Goal: Task Accomplishment & Management: Use online tool/utility

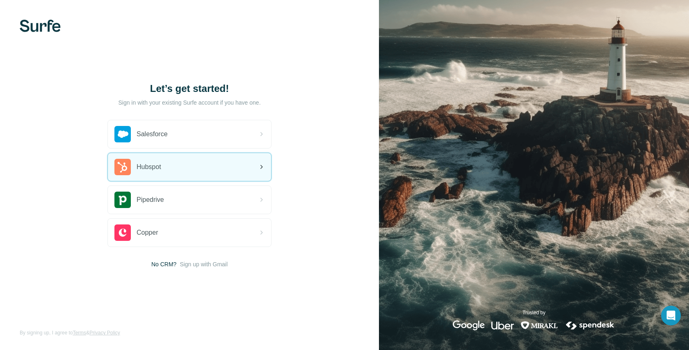
click at [199, 168] on div "Hubspot" at bounding box center [189, 167] width 163 height 28
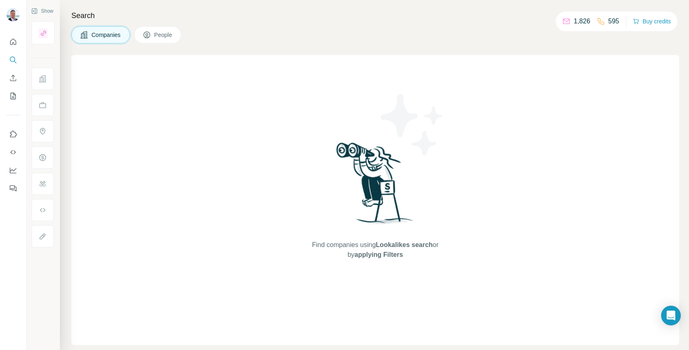
click at [169, 35] on span "People" at bounding box center [163, 35] width 19 height 8
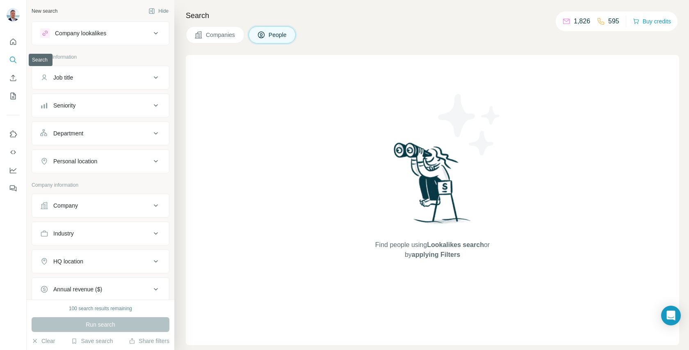
click at [16, 59] on icon "Search" at bounding box center [13, 60] width 8 height 8
click at [14, 77] on icon "Enrich CSV" at bounding box center [13, 78] width 8 height 8
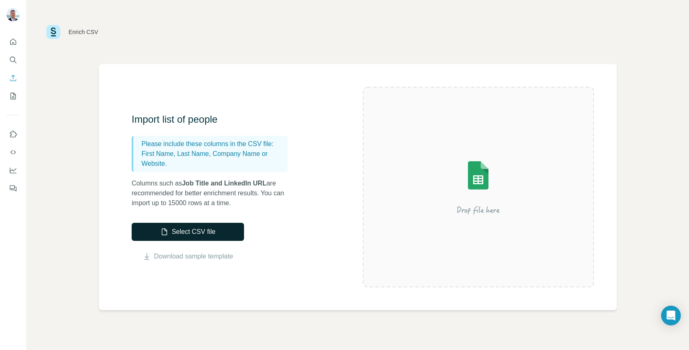
click at [222, 230] on button "Select CSV file" at bounding box center [188, 232] width 112 height 18
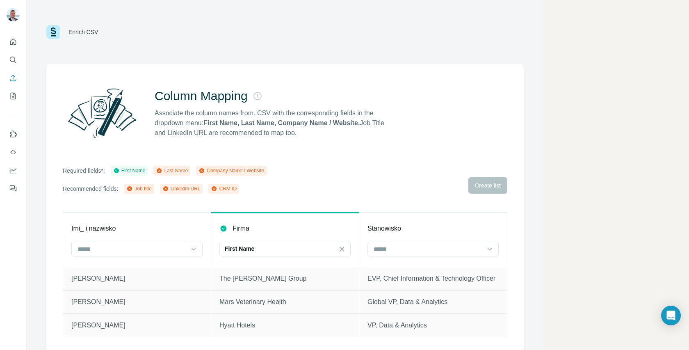
scroll to position [2, 0]
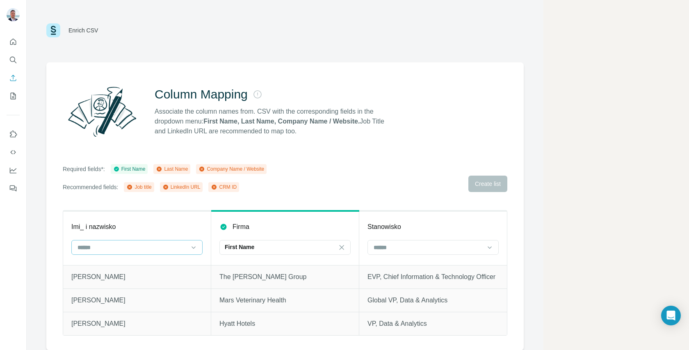
click at [164, 252] on div at bounding box center [132, 247] width 111 height 14
click at [163, 251] on input at bounding box center [132, 247] width 111 height 9
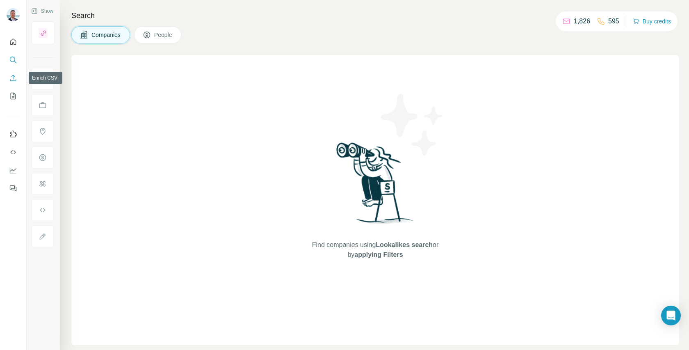
click at [14, 81] on icon "Enrich CSV" at bounding box center [13, 78] width 8 height 8
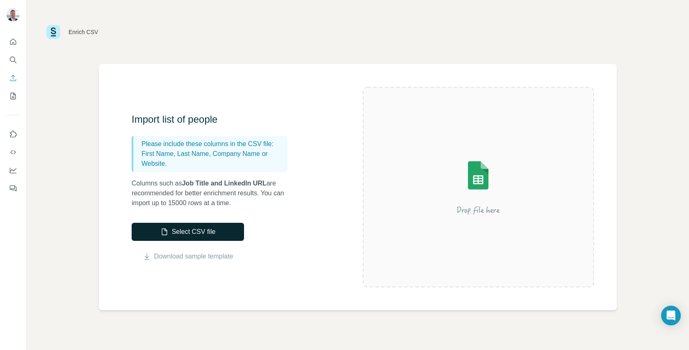
click at [190, 231] on button "Select CSV file" at bounding box center [188, 232] width 112 height 18
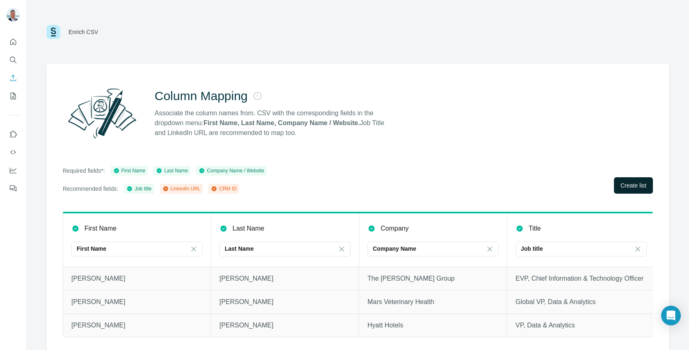
click at [626, 184] on span "Create list" at bounding box center [634, 185] width 26 height 8
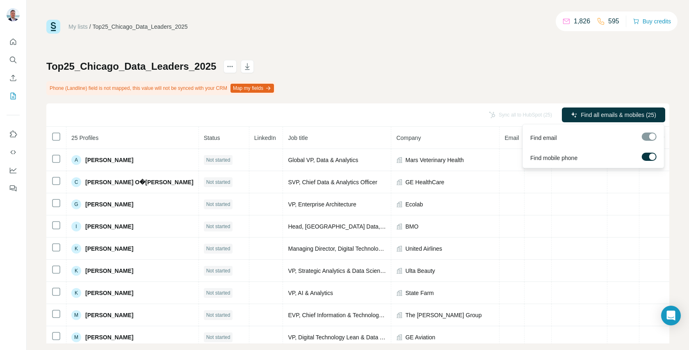
click at [649, 133] on div at bounding box center [649, 137] width 15 height 8
click at [650, 137] on div at bounding box center [649, 137] width 15 height 8
click at [650, 156] on div at bounding box center [653, 156] width 7 height 7
click at [650, 156] on label at bounding box center [649, 157] width 15 height 8
click at [650, 113] on span "Find all emails & mobiles (25)" at bounding box center [619, 115] width 76 height 8
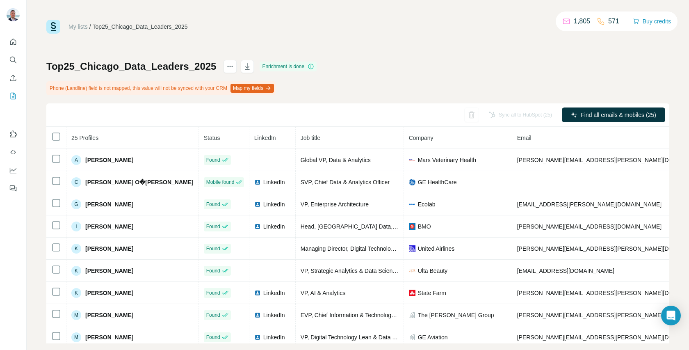
click at [511, 78] on div "Top25_Chicago_Data_Leaders_2025 Enrichment is done Phone (Landline) field is no…" at bounding box center [357, 202] width 623 height 284
click at [497, 82] on div "Top25_Chicago_Data_Leaders_2025 Enrichment is done Phone (Landline) field is no…" at bounding box center [357, 202] width 623 height 284
click at [522, 114] on div "Sync all to HubSpot (25)" at bounding box center [520, 115] width 75 height 15
click at [274, 87] on button "Map my fields" at bounding box center [252, 88] width 43 height 9
click at [332, 91] on div "Top25_Chicago_Data_Leaders_2025 Enrichment is done Phone (Landline) field is no…" at bounding box center [357, 202] width 623 height 284
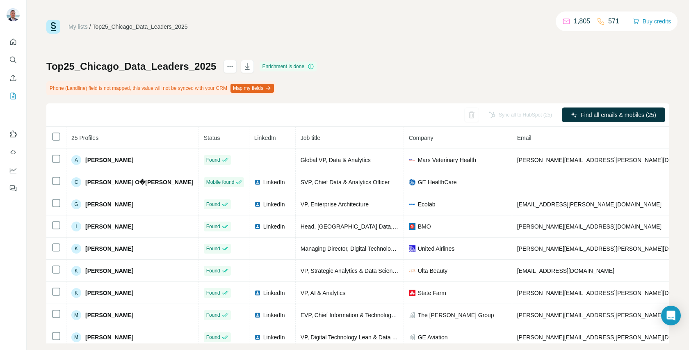
click at [525, 114] on div "Sync all to HubSpot (25)" at bounding box center [520, 115] width 75 height 15
click at [506, 117] on div "Sync all to HubSpot (25)" at bounding box center [520, 115] width 75 height 15
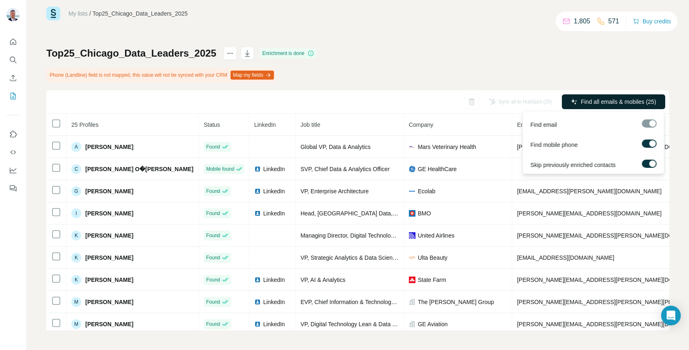
click at [645, 100] on span "Find all emails & mobiles (25)" at bounding box center [619, 102] width 76 height 8
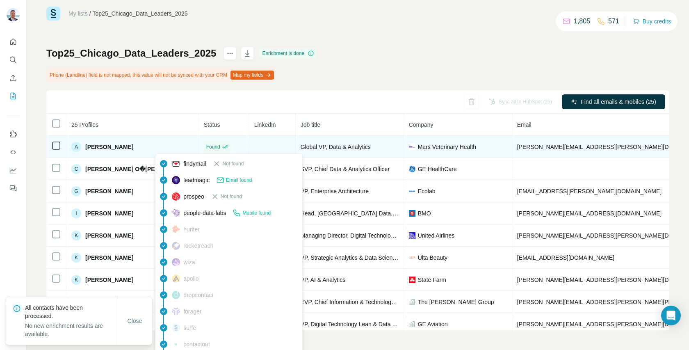
click at [199, 145] on td "Found" at bounding box center [224, 147] width 50 height 22
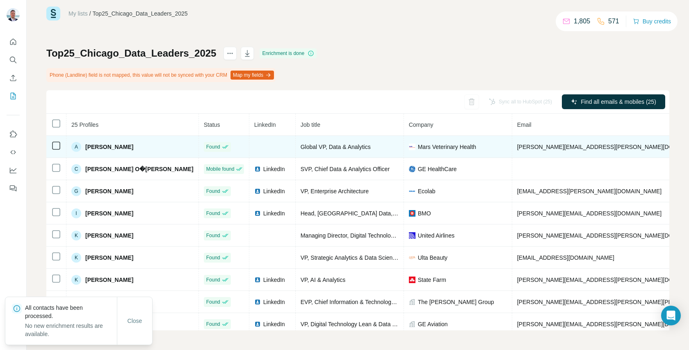
click at [249, 146] on td at bounding box center [272, 147] width 46 height 22
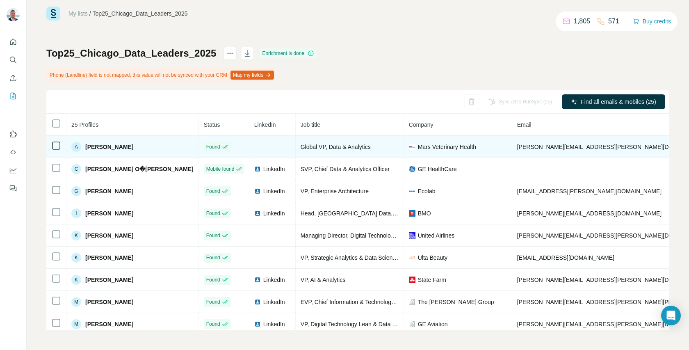
click at [249, 141] on td at bounding box center [272, 147] width 46 height 22
click at [421, 149] on span "Mars Veterinary Health" at bounding box center [447, 147] width 58 height 8
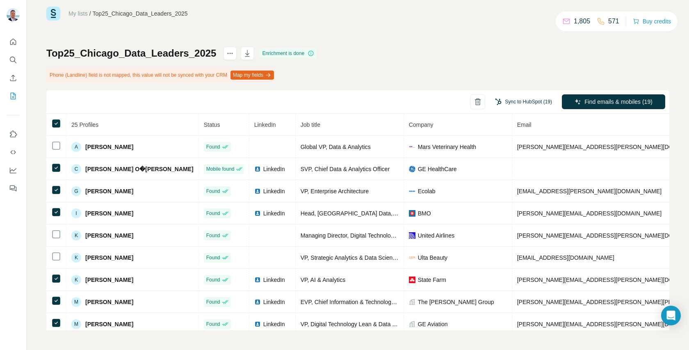
click at [522, 102] on button "Sync to HubSpot (19)" at bounding box center [524, 102] width 69 height 12
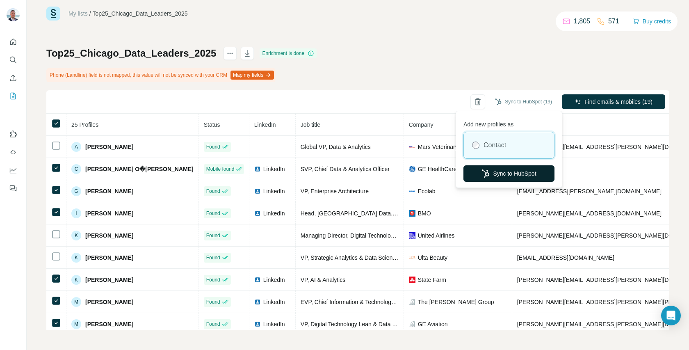
click at [519, 176] on button "Sync to HubSpot" at bounding box center [509, 173] width 91 height 16
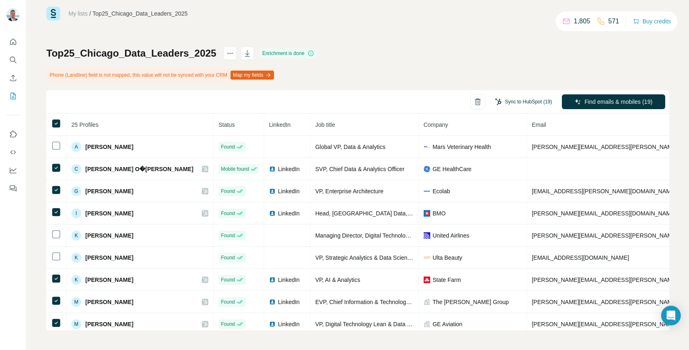
click at [527, 102] on button "Sync to HubSpot (19)" at bounding box center [524, 102] width 69 height 12
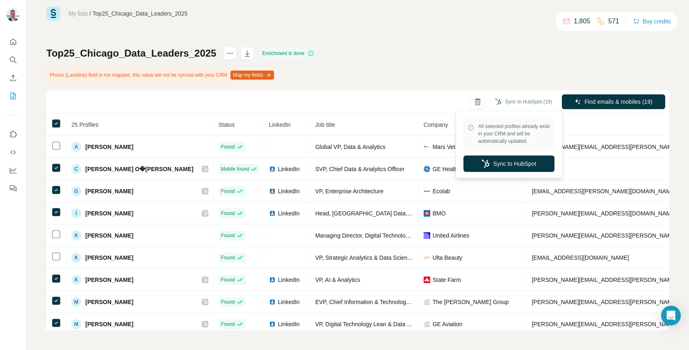
click at [529, 64] on div "Top25_Chicago_Data_Leaders_2025 Enrichment is done Phone (Landline) field is no…" at bounding box center [357, 189] width 623 height 284
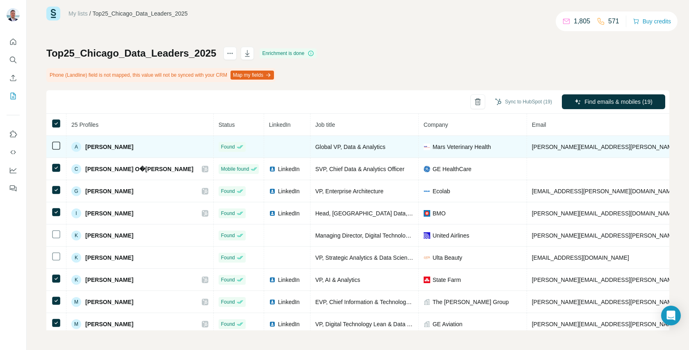
click at [264, 144] on td at bounding box center [287, 147] width 46 height 22
click at [103, 148] on span "[PERSON_NAME]" at bounding box center [109, 147] width 48 height 8
click at [75, 146] on div "A" at bounding box center [76, 147] width 10 height 10
drag, startPoint x: 128, startPoint y: 146, endPoint x: 85, endPoint y: 147, distance: 43.5
click at [85, 147] on div "A [PERSON_NAME]" at bounding box center [139, 147] width 137 height 10
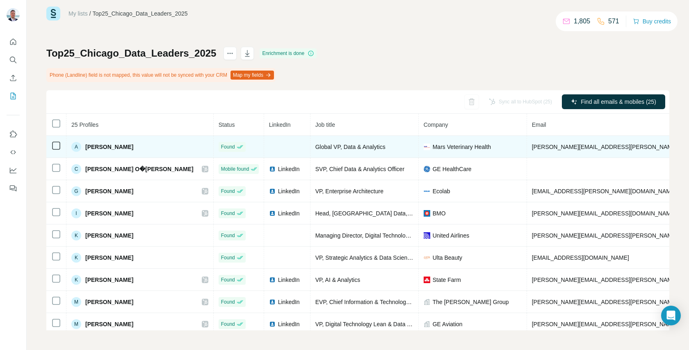
copy span "[PERSON_NAME]"
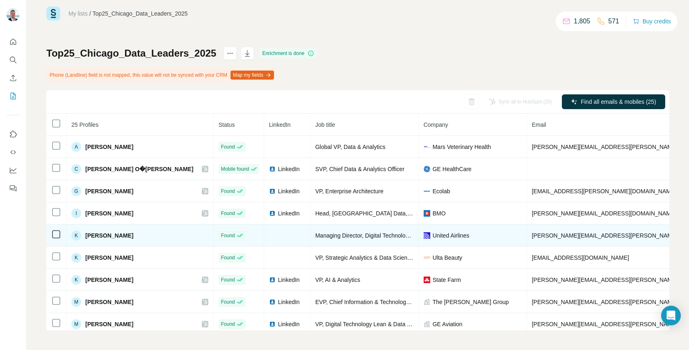
drag, startPoint x: 132, startPoint y: 236, endPoint x: 85, endPoint y: 237, distance: 46.4
click at [85, 237] on div "K [PERSON_NAME]" at bounding box center [139, 236] width 137 height 10
copy span "[PERSON_NAME]"
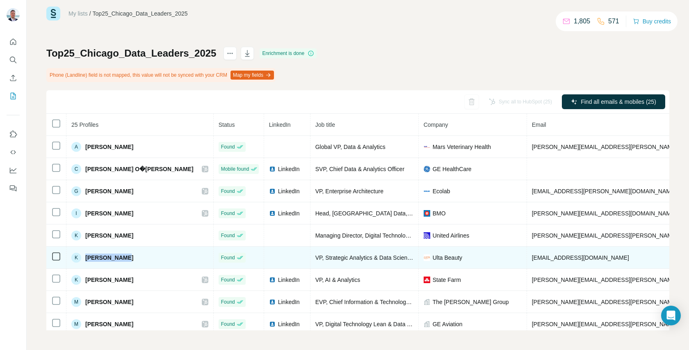
drag, startPoint x: 126, startPoint y: 258, endPoint x: 87, endPoint y: 258, distance: 39.8
click at [87, 258] on div "K [PERSON_NAME]" at bounding box center [139, 258] width 137 height 10
copy span "[PERSON_NAME]"
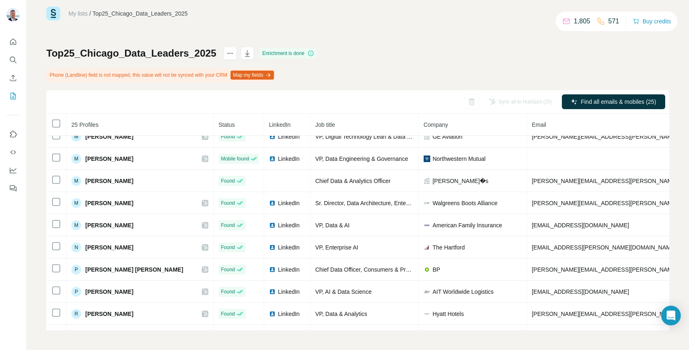
scroll to position [195, 0]
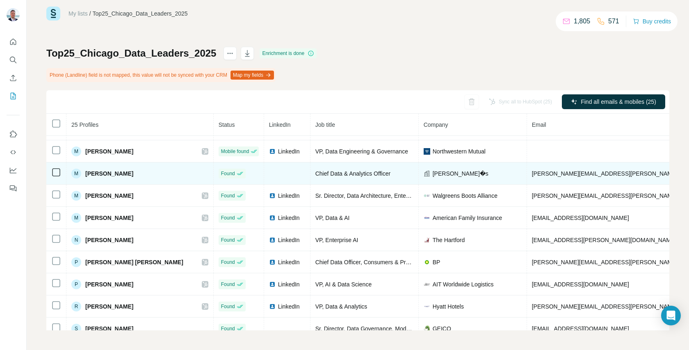
drag, startPoint x: 133, startPoint y: 174, endPoint x: 87, endPoint y: 174, distance: 46.4
click at [87, 174] on div "M [PERSON_NAME]" at bounding box center [139, 174] width 137 height 10
copy span "[PERSON_NAME]"
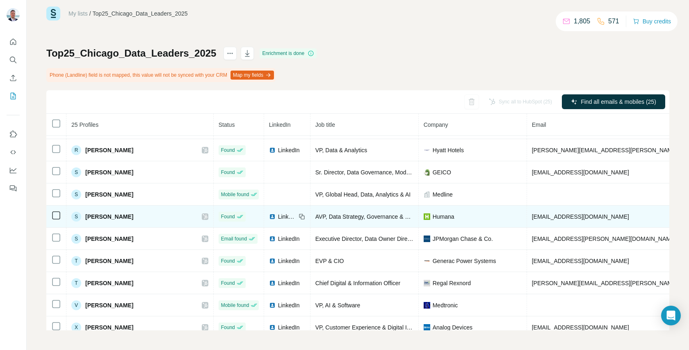
scroll to position [350, 0]
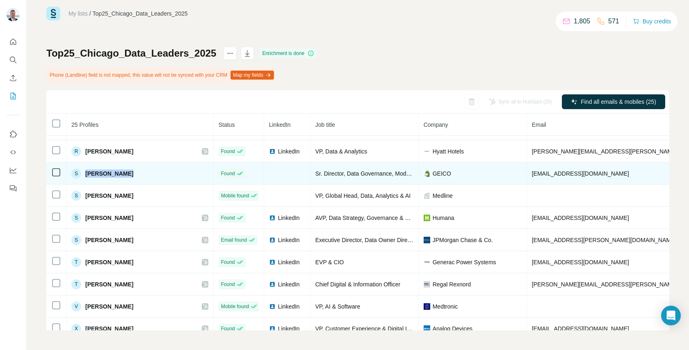
drag, startPoint x: 136, startPoint y: 174, endPoint x: 86, endPoint y: 174, distance: 49.7
click at [86, 174] on div "S [PERSON_NAME]" at bounding box center [139, 174] width 137 height 10
copy span "[PERSON_NAME]"
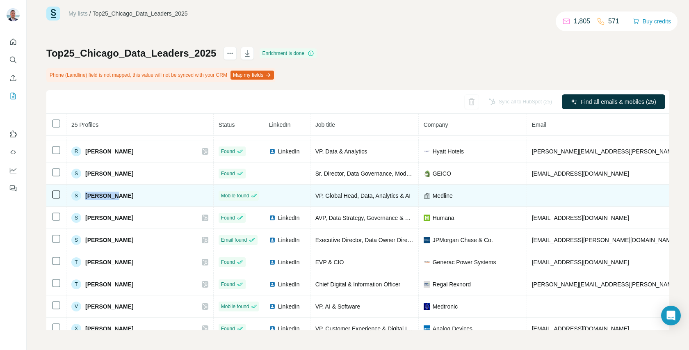
drag, startPoint x: 114, startPoint y: 195, endPoint x: 86, endPoint y: 195, distance: 27.9
click at [86, 195] on div "S [PERSON_NAME]" at bounding box center [139, 196] width 137 height 10
copy span "[PERSON_NAME]"
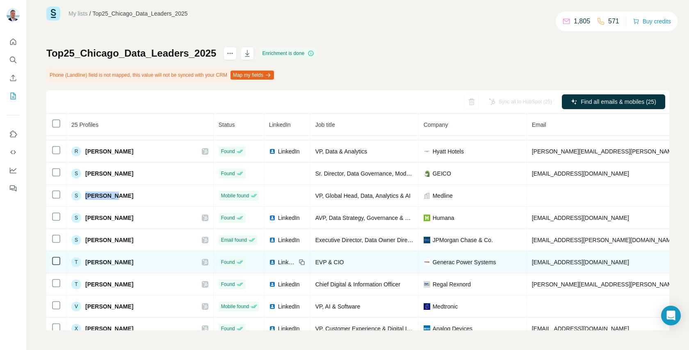
scroll to position [359, 0]
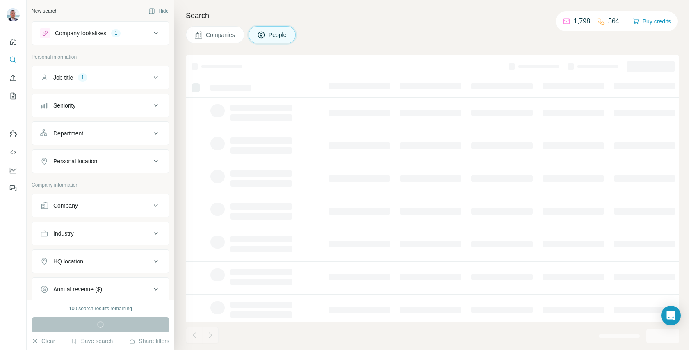
click at [161, 78] on button "Job title 1" at bounding box center [100, 78] width 137 height 20
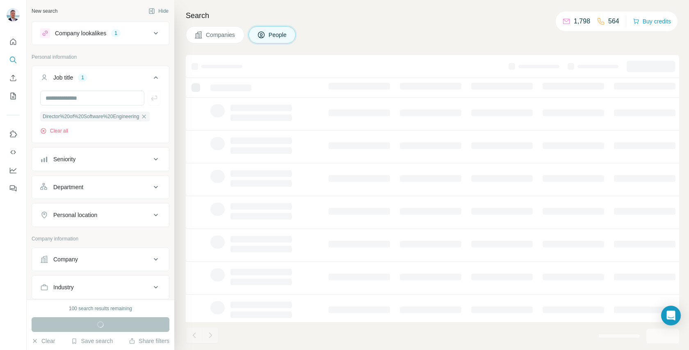
click at [161, 78] on button "Job title 1" at bounding box center [100, 79] width 137 height 23
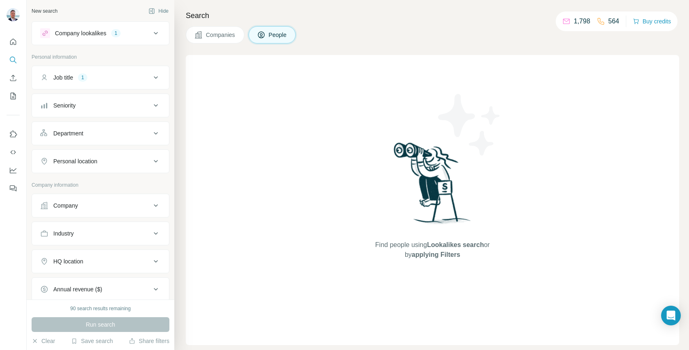
click at [121, 327] on div "Run search" at bounding box center [101, 324] width 138 height 15
